Goal: Task Accomplishment & Management: Complete application form

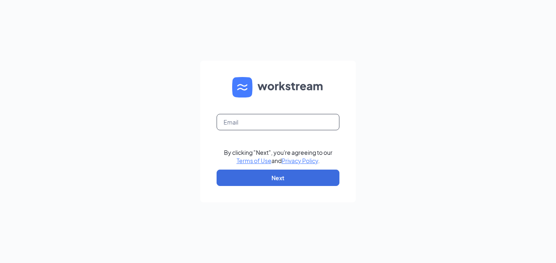
click at [246, 115] on input "text" at bounding box center [277, 122] width 123 height 16
type input "[EMAIL_ADDRESS][DOMAIN_NAME]"
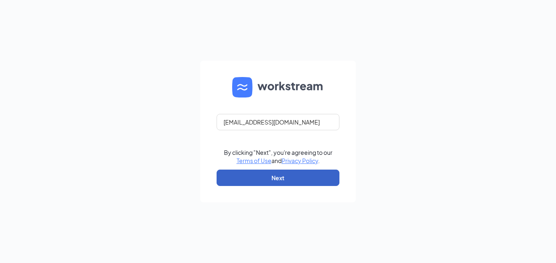
click at [250, 172] on button "Next" at bounding box center [277, 177] width 123 height 16
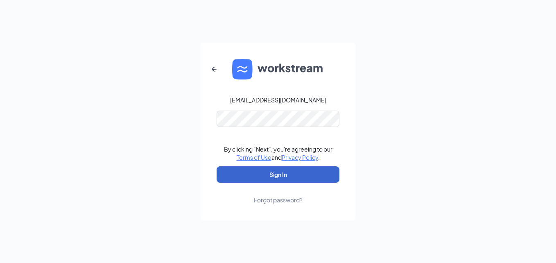
click at [250, 172] on button "Sign In" at bounding box center [277, 174] width 123 height 16
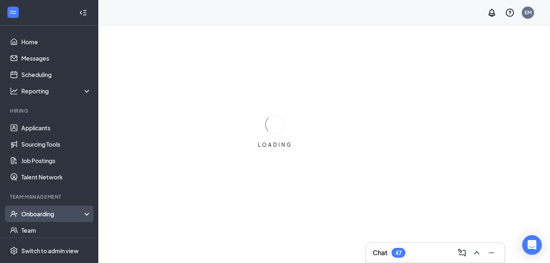
scroll to position [37, 0]
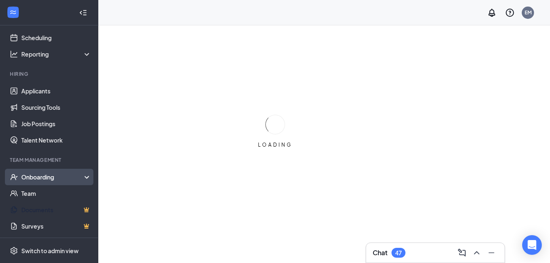
click at [34, 182] on div "Onboarding" at bounding box center [49, 177] width 98 height 16
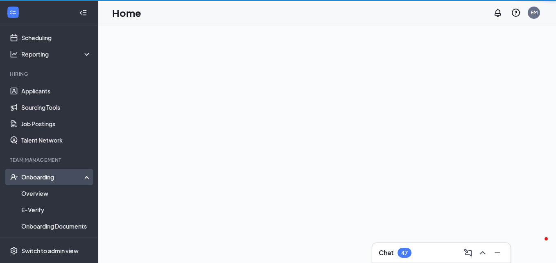
click at [57, 173] on div "Onboarding" at bounding box center [52, 177] width 63 height 8
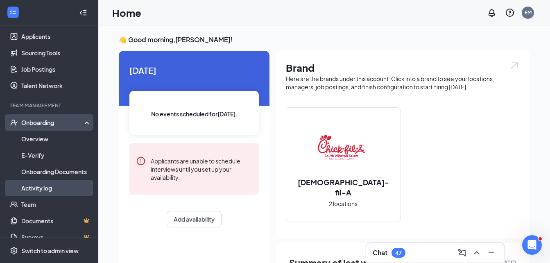
scroll to position [102, 0]
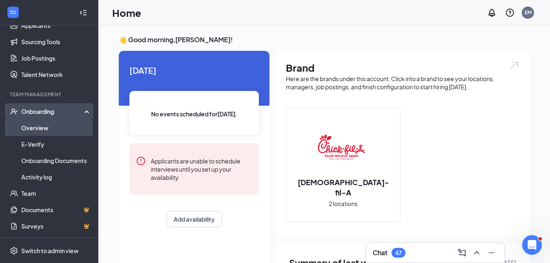
click at [47, 130] on link "Overview" at bounding box center [56, 127] width 70 height 16
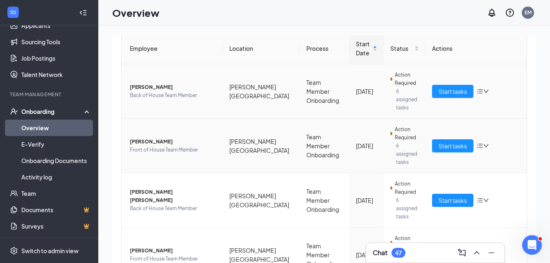
scroll to position [83, 0]
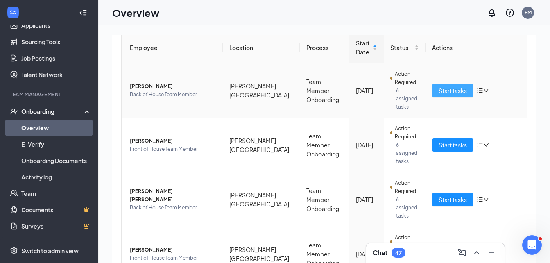
click at [438, 86] on span "Start tasks" at bounding box center [452, 90] width 28 height 9
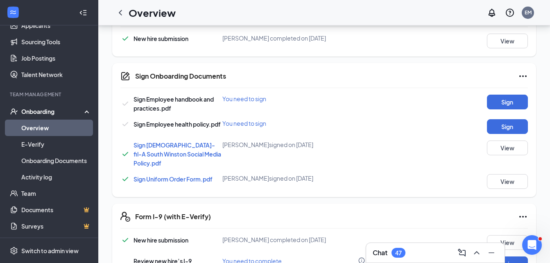
scroll to position [300, 0]
click at [491, 173] on button "View" at bounding box center [507, 180] width 41 height 15
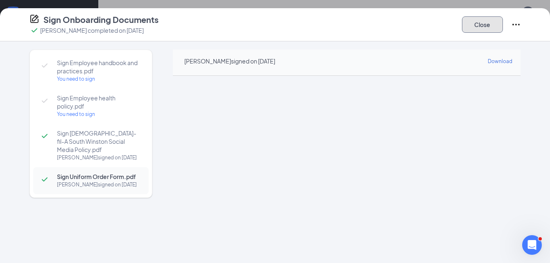
click at [481, 30] on button "Close" at bounding box center [482, 24] width 41 height 16
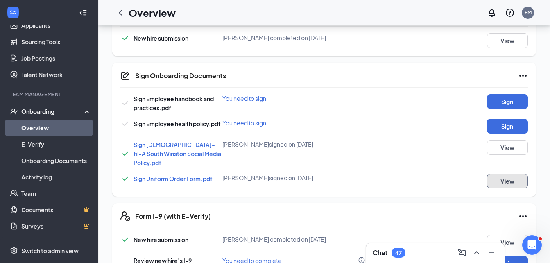
scroll to position [0, 0]
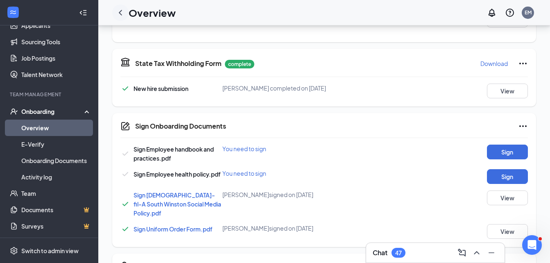
click at [119, 16] on icon "ChevronLeft" at bounding box center [120, 13] width 10 height 10
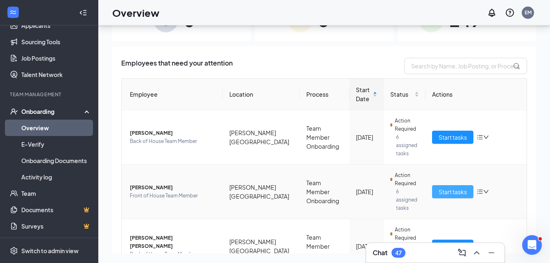
click at [448, 187] on span "Start tasks" at bounding box center [452, 191] width 28 height 9
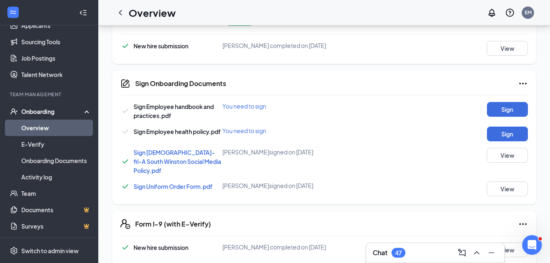
scroll to position [295, 0]
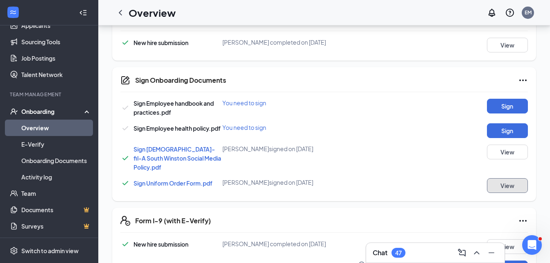
click at [507, 178] on button "View" at bounding box center [507, 185] width 41 height 15
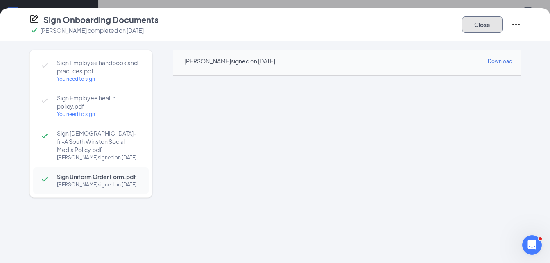
click at [481, 30] on button "Close" at bounding box center [482, 24] width 41 height 16
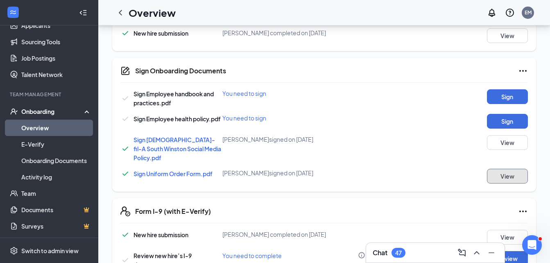
scroll to position [0, 0]
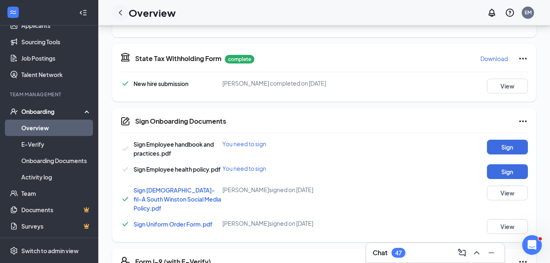
click at [120, 9] on icon "ChevronLeft" at bounding box center [120, 13] width 10 height 10
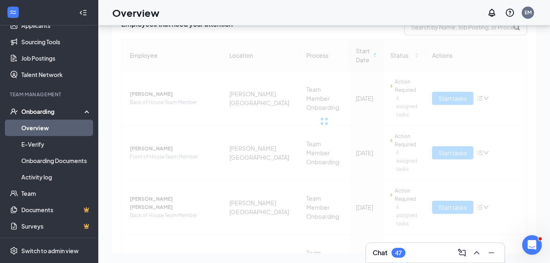
scroll to position [60, 0]
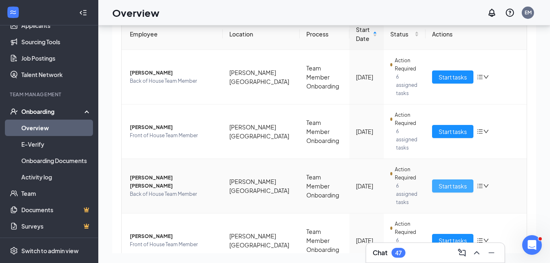
click at [450, 181] on span "Start tasks" at bounding box center [452, 185] width 28 height 9
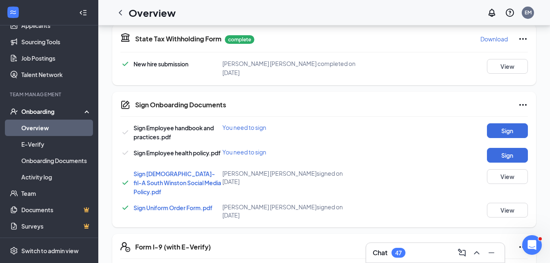
scroll to position [296, 0]
click at [493, 202] on button "View" at bounding box center [507, 209] width 41 height 15
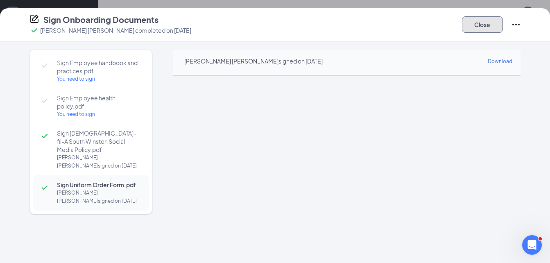
click at [487, 32] on button "Close" at bounding box center [482, 24] width 41 height 16
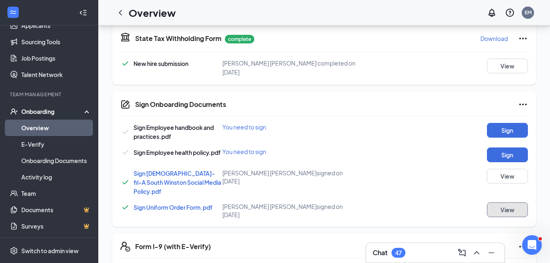
scroll to position [0, 0]
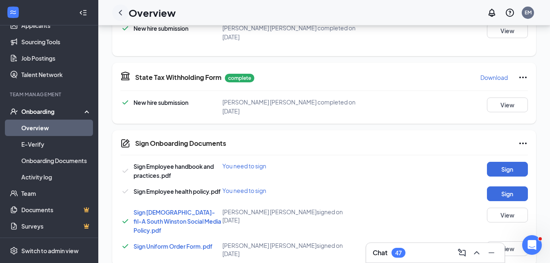
click at [119, 14] on icon "ChevronLeft" at bounding box center [120, 13] width 10 height 10
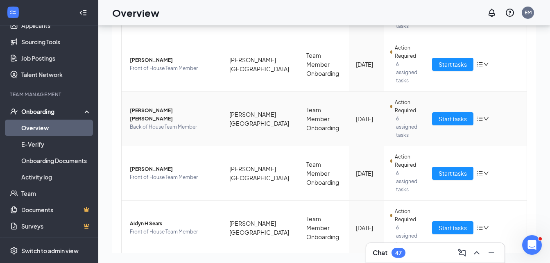
scroll to position [127, 0]
click at [445, 223] on span "Start tasks" at bounding box center [452, 227] width 28 height 9
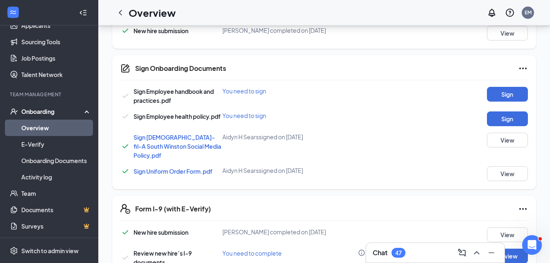
scroll to position [309, 0]
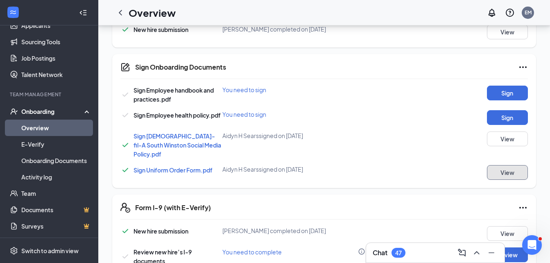
click at [496, 165] on button "View" at bounding box center [507, 172] width 41 height 15
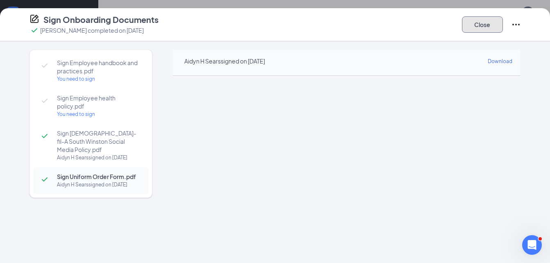
click at [481, 29] on button "Close" at bounding box center [482, 24] width 41 height 16
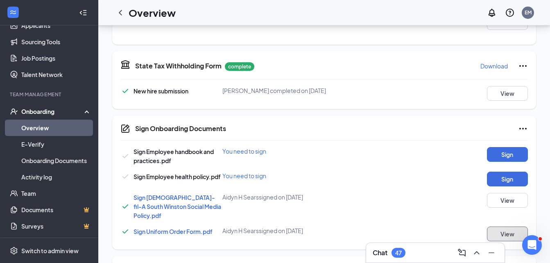
scroll to position [248, 0]
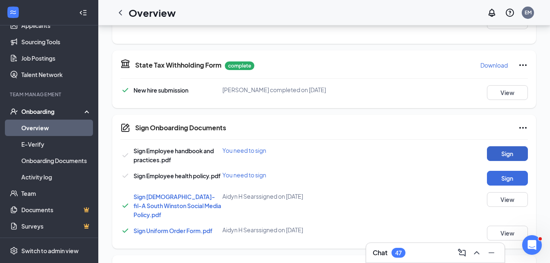
click at [494, 149] on button "Sign" at bounding box center [507, 153] width 41 height 15
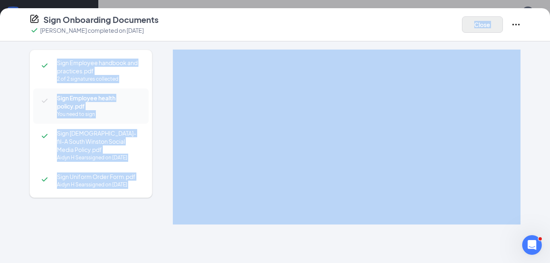
drag, startPoint x: 520, startPoint y: 71, endPoint x: 470, endPoint y: 28, distance: 66.2
click at [470, 28] on button "Close" at bounding box center [482, 24] width 41 height 16
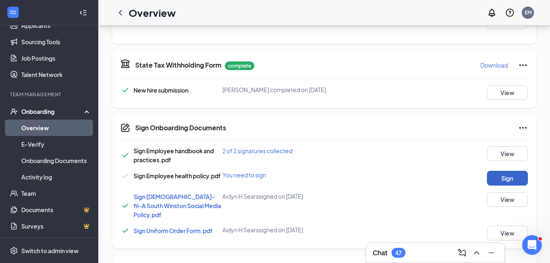
click at [493, 173] on button "Sign" at bounding box center [507, 178] width 41 height 15
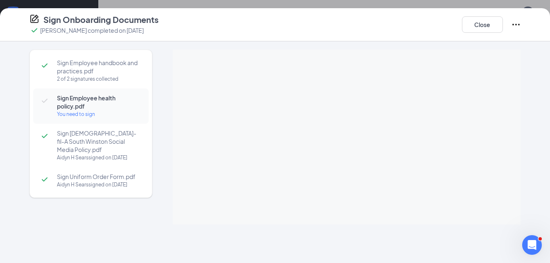
click at [349, 150] on div at bounding box center [347, 137] width 348 height 175
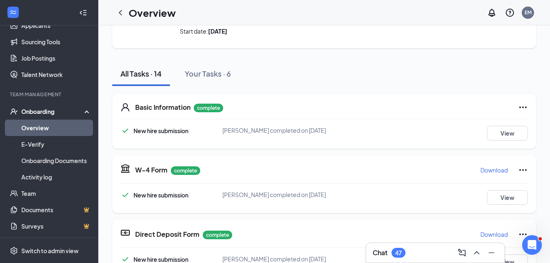
scroll to position [0, 0]
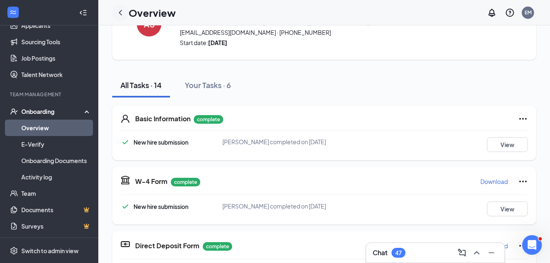
click at [120, 10] on icon "ChevronLeft" at bounding box center [120, 13] width 10 height 10
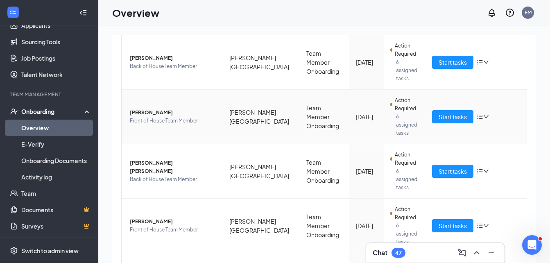
scroll to position [110, 0]
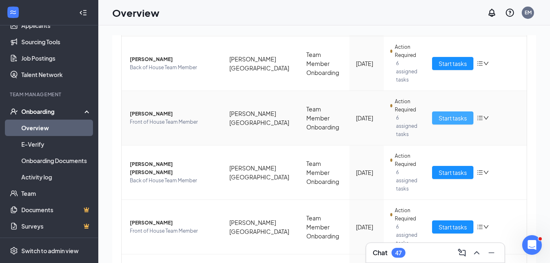
click at [449, 113] on span "Start tasks" at bounding box center [452, 117] width 28 height 9
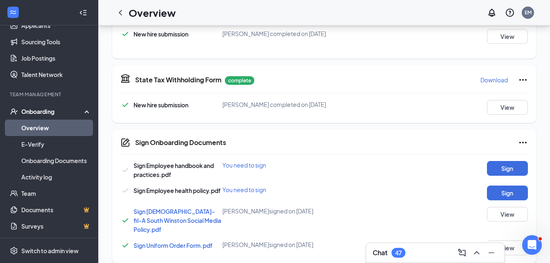
scroll to position [257, 0]
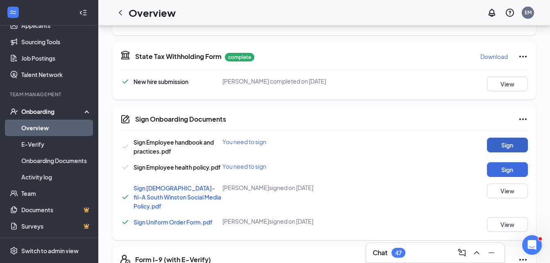
drag, startPoint x: 496, startPoint y: 144, endPoint x: 518, endPoint y: 136, distance: 22.9
click at [518, 137] on button "Sign" at bounding box center [507, 144] width 41 height 15
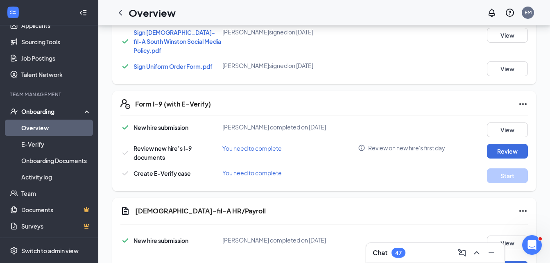
scroll to position [420, 0]
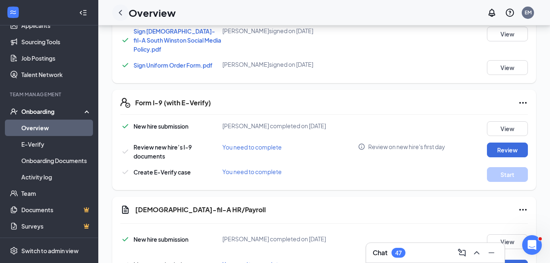
click at [118, 13] on icon "ChevronLeft" at bounding box center [120, 13] width 10 height 10
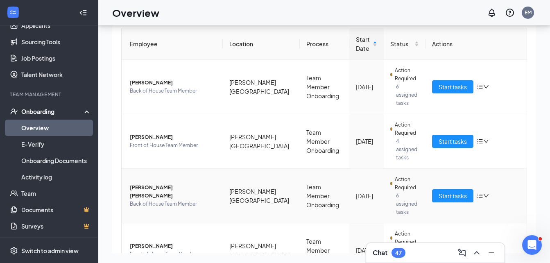
scroll to position [52, 0]
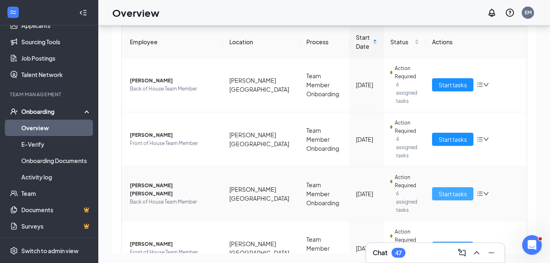
click at [438, 189] on span "Start tasks" at bounding box center [452, 193] width 28 height 9
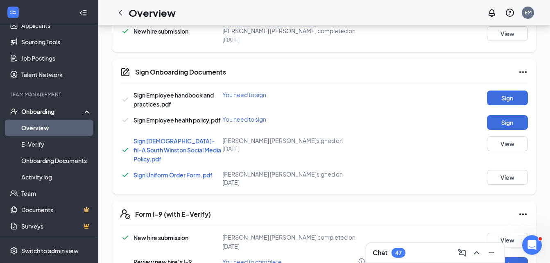
scroll to position [329, 0]
click at [487, 95] on button "Sign" at bounding box center [507, 97] width 41 height 15
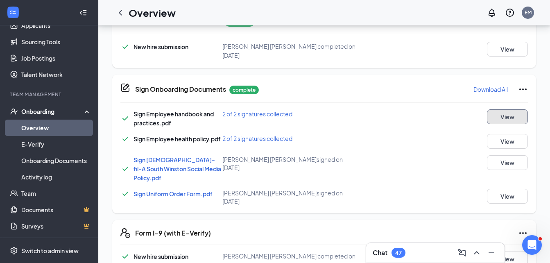
scroll to position [304, 0]
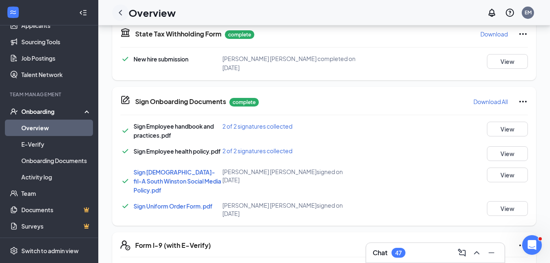
click at [116, 14] on icon "ChevronLeft" at bounding box center [120, 13] width 10 height 10
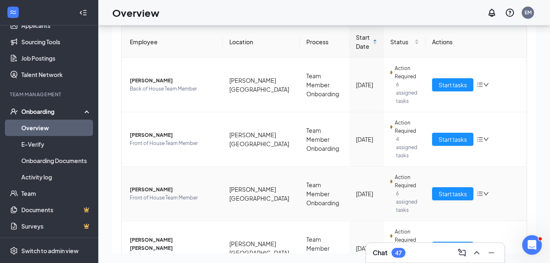
scroll to position [34, 0]
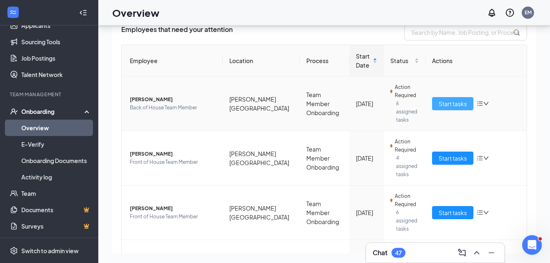
click at [438, 92] on td "Start tasks" at bounding box center [475, 104] width 101 height 54
click at [438, 99] on span "Start tasks" at bounding box center [452, 103] width 28 height 9
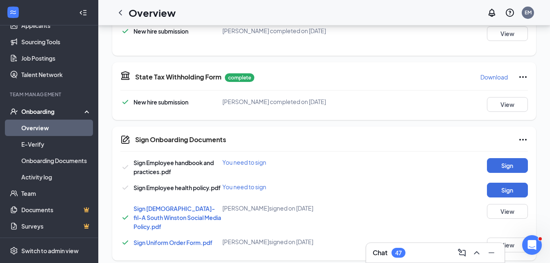
scroll to position [243, 0]
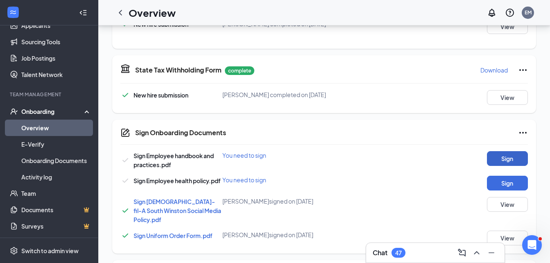
drag, startPoint x: 491, startPoint y: 150, endPoint x: 484, endPoint y: 155, distance: 8.3
click at [487, 155] on button "Sign" at bounding box center [507, 158] width 41 height 15
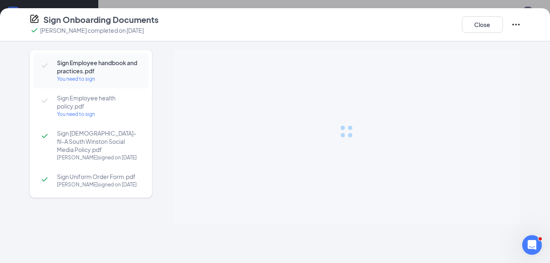
click at [484, 155] on div "Sign Onboarding Documents [PERSON_NAME] completed on [DATE] Close Sign Employee…" at bounding box center [275, 131] width 550 height 263
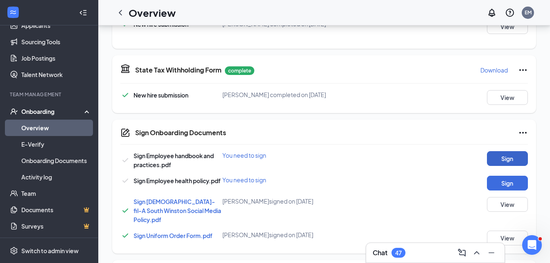
click at [487, 155] on button "Sign" at bounding box center [507, 158] width 41 height 15
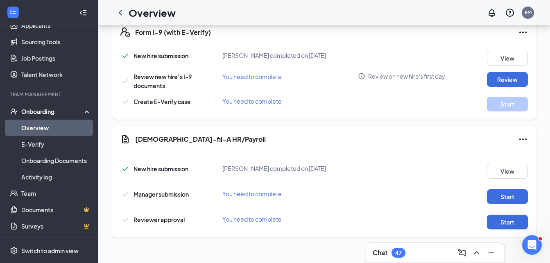
scroll to position [0, 0]
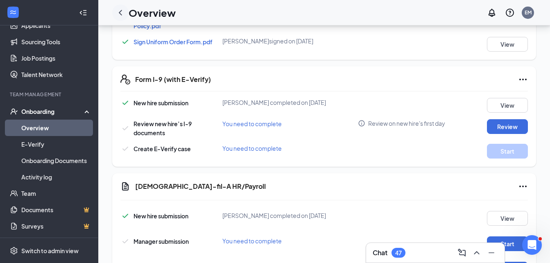
click at [119, 12] on icon "ChevronLeft" at bounding box center [120, 12] width 3 height 5
